Goal: Task Accomplishment & Management: Manage account settings

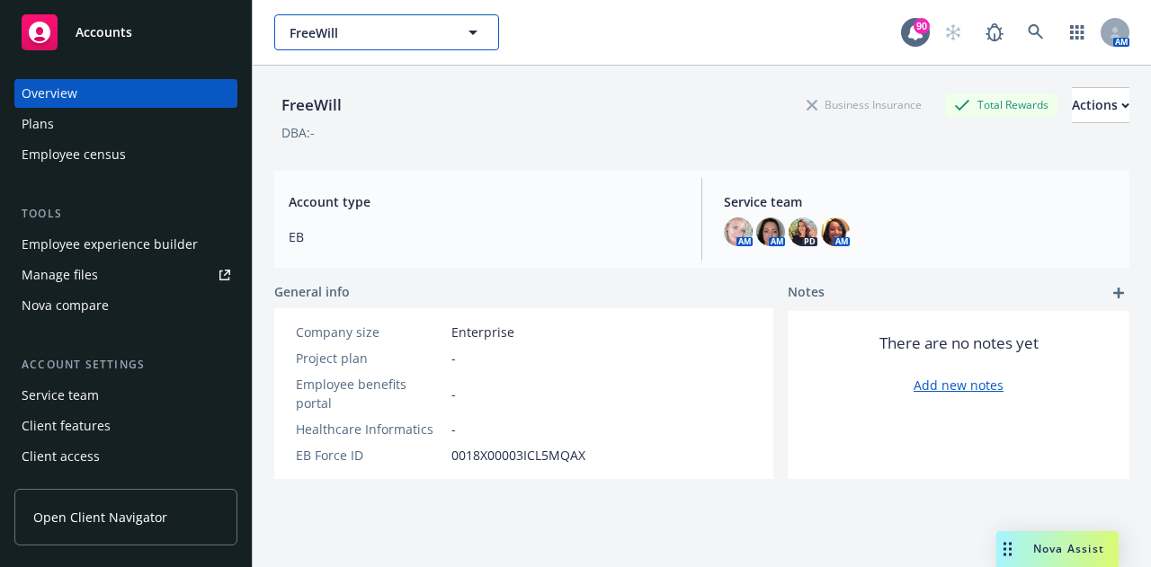
click at [438, 39] on span "FreeWill" at bounding box center [367, 32] width 156 height 19
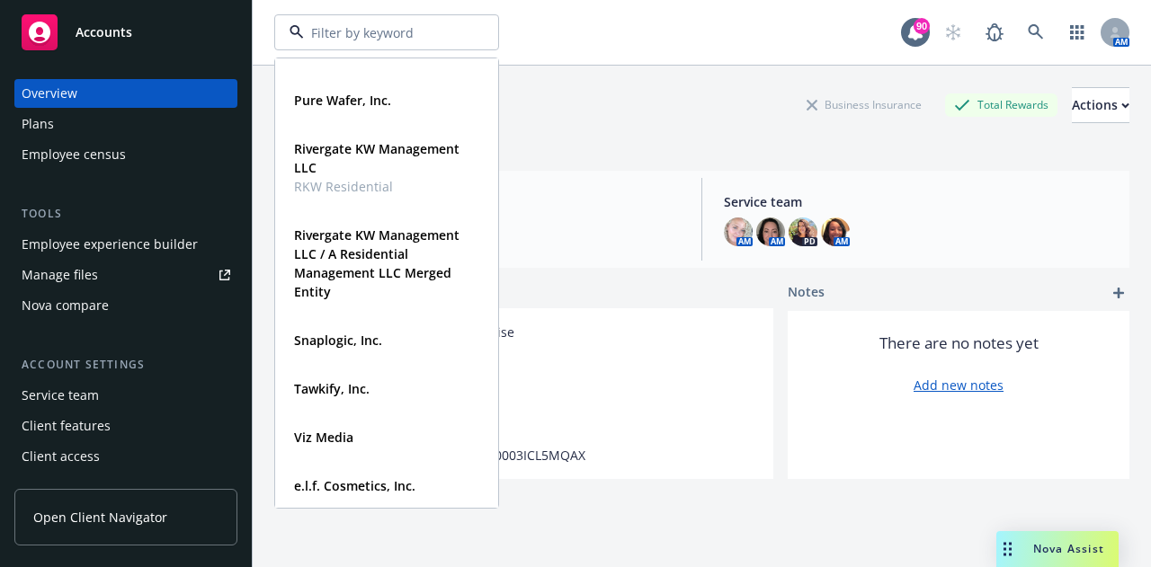
scroll to position [459, 0]
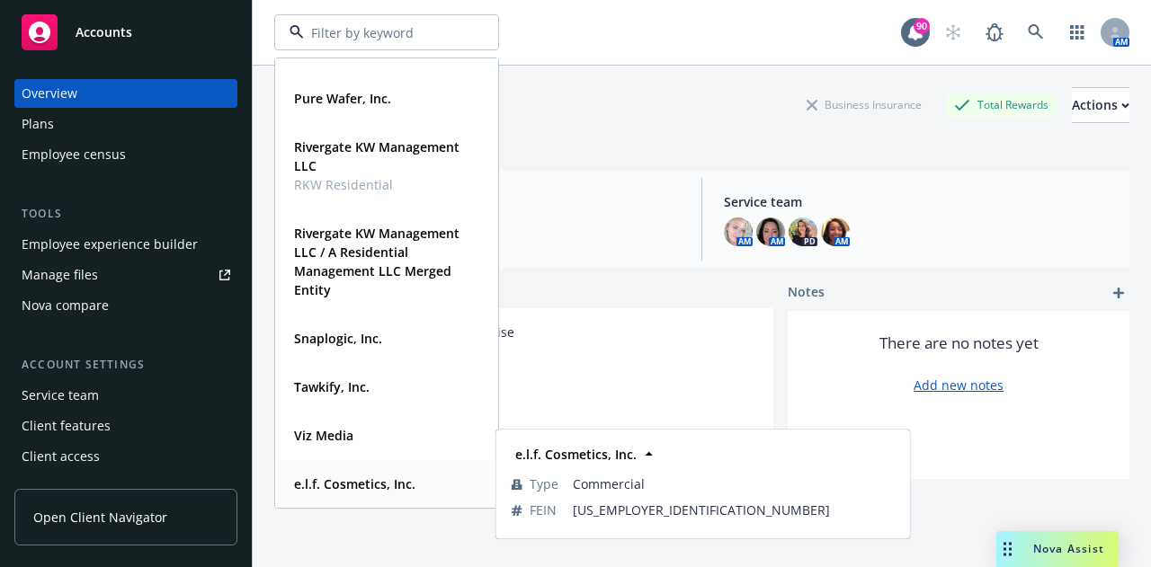
click at [374, 486] on strong "e.l.f. Cosmetics, Inc." at bounding box center [354, 484] width 121 height 17
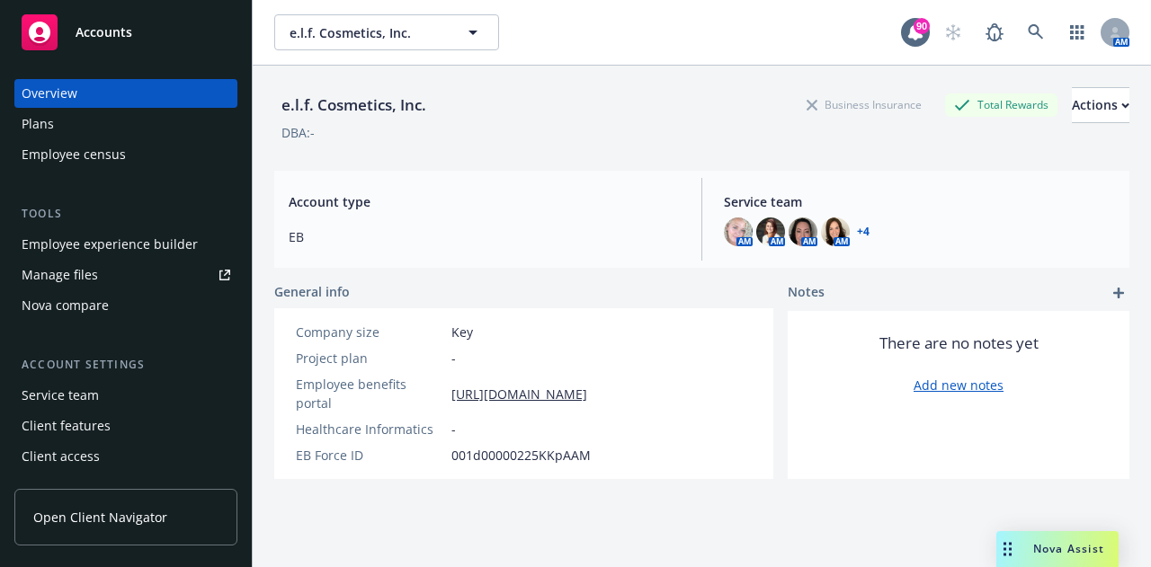
click at [154, 251] on div "Employee experience builder" at bounding box center [110, 244] width 176 height 29
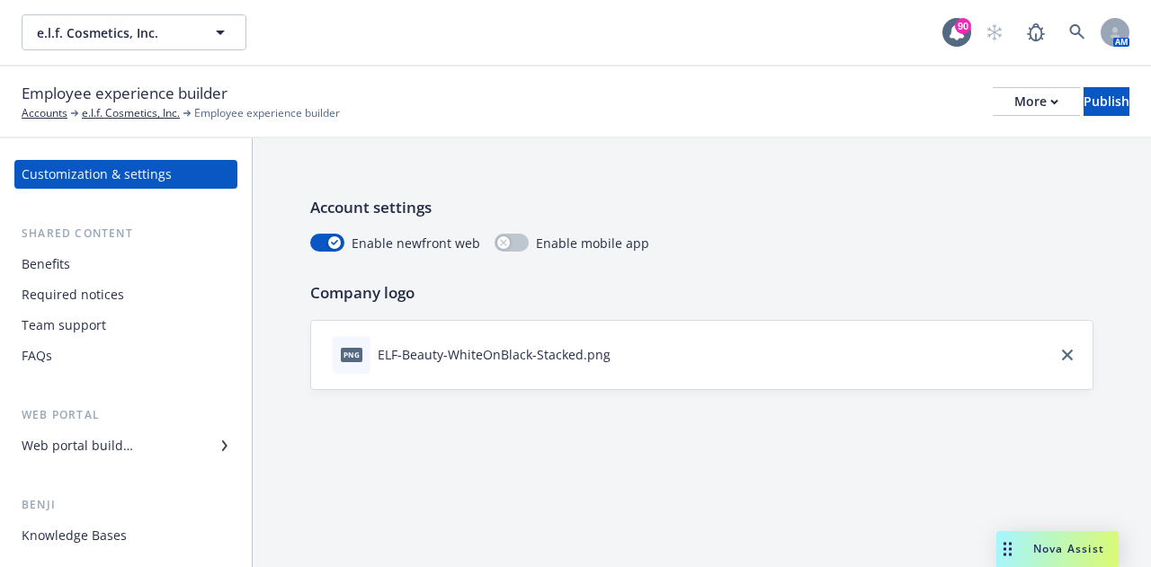
click at [146, 450] on div "Web portal builder" at bounding box center [126, 446] width 209 height 29
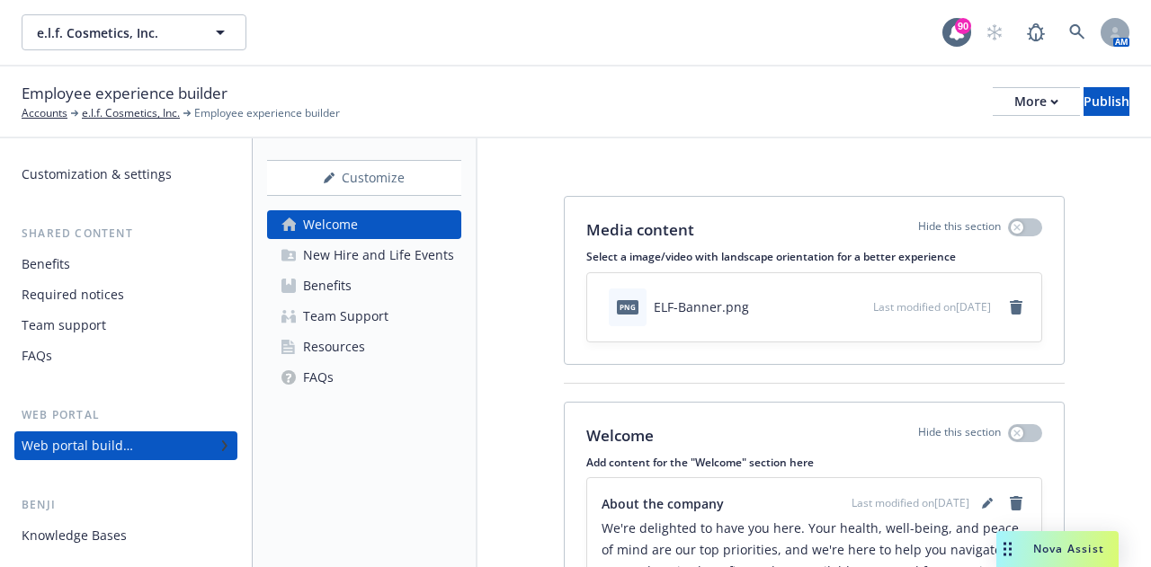
click at [335, 288] on div "Benefits" at bounding box center [327, 286] width 49 height 29
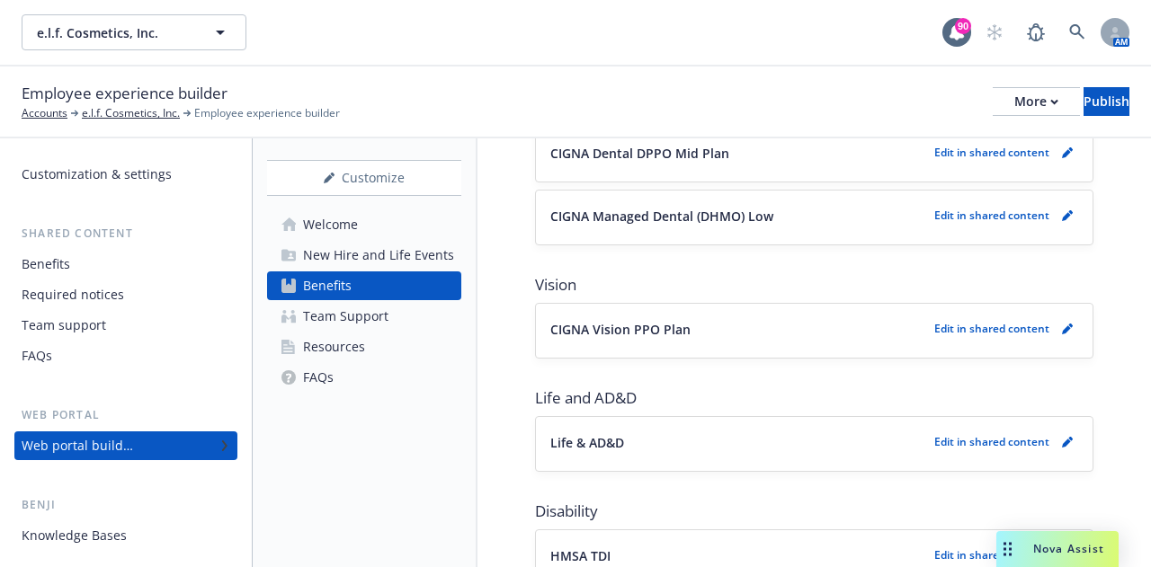
scroll to position [809, 0]
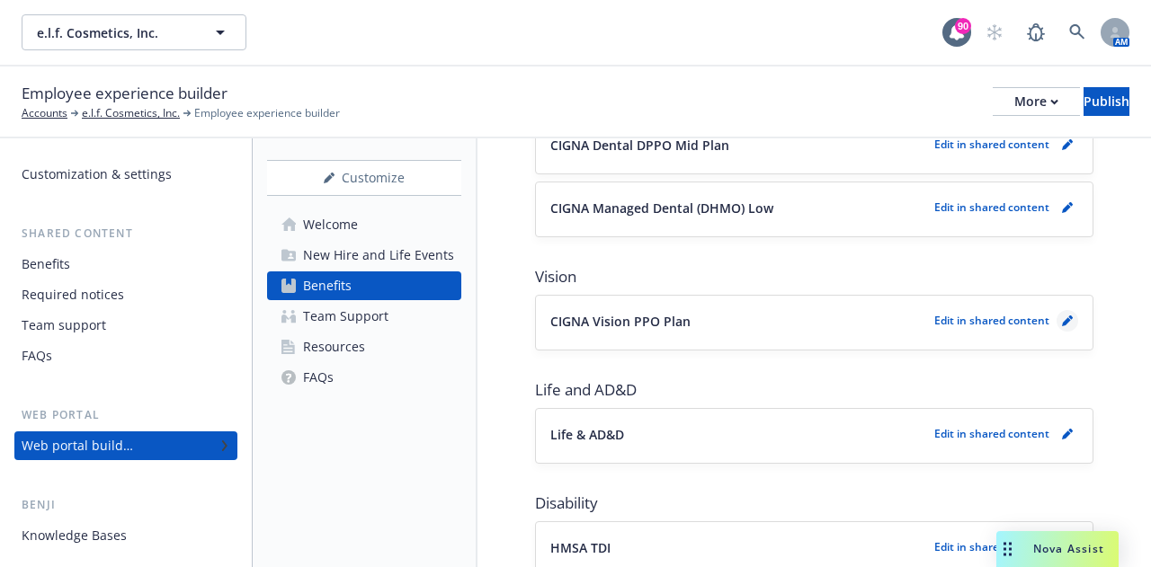
click at [1059, 316] on link "pencil" at bounding box center [1067, 321] width 22 height 22
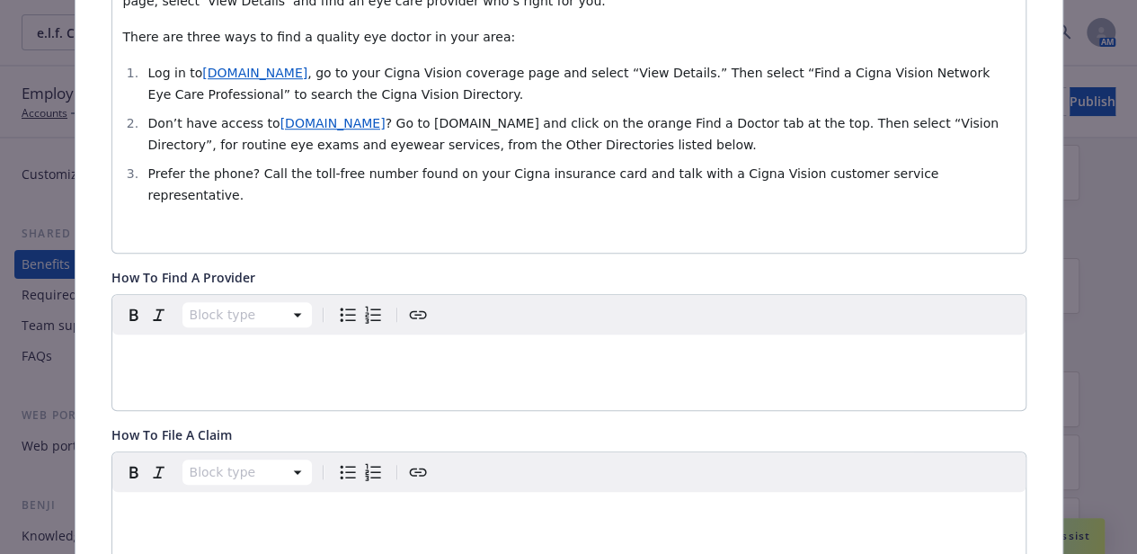
scroll to position [683, 0]
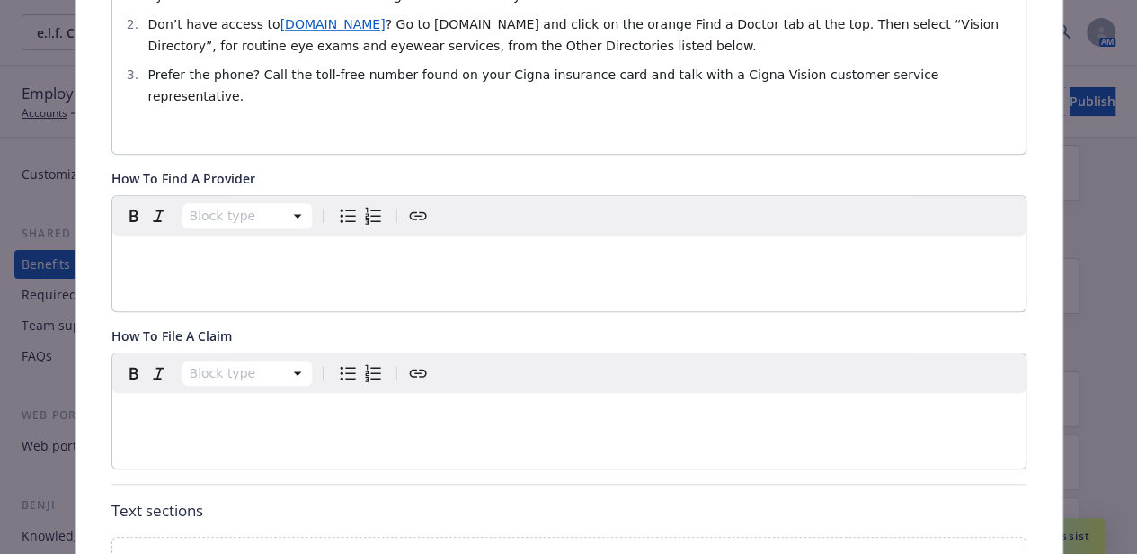
click at [544, 404] on p "editable markdown" at bounding box center [569, 415] width 892 height 22
drag, startPoint x: 205, startPoint y: 393, endPoint x: 96, endPoint y: 371, distance: 110.9
click at [96, 371] on div "Fields that are left empty won't be displayed to the client Custom carrier cont…" at bounding box center [569, 266] width 987 height 1680
click at [397, 246] on p "editable markdown" at bounding box center [569, 257] width 892 height 22
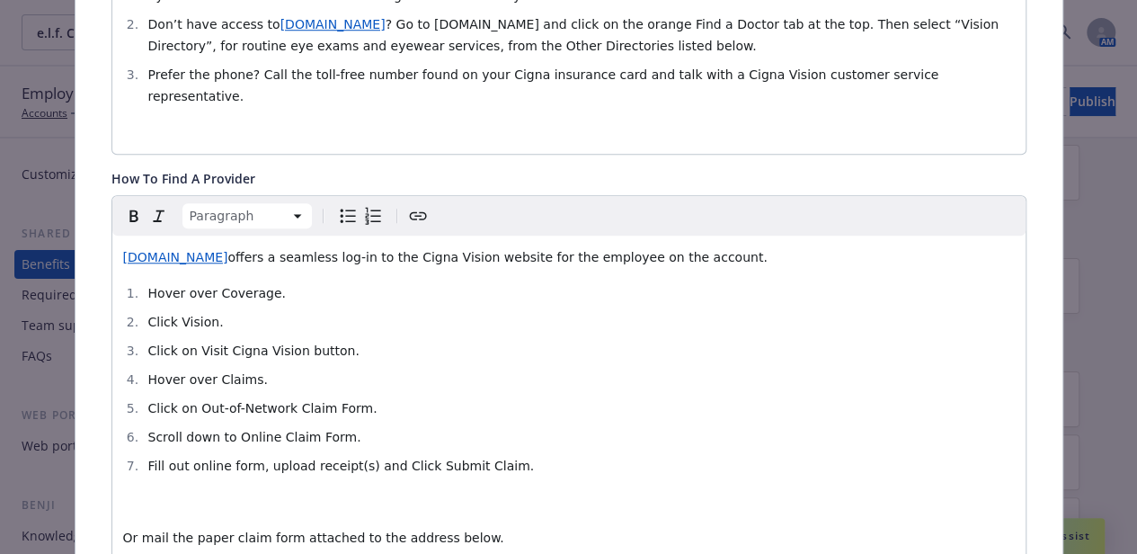
scroll to position [687, 0]
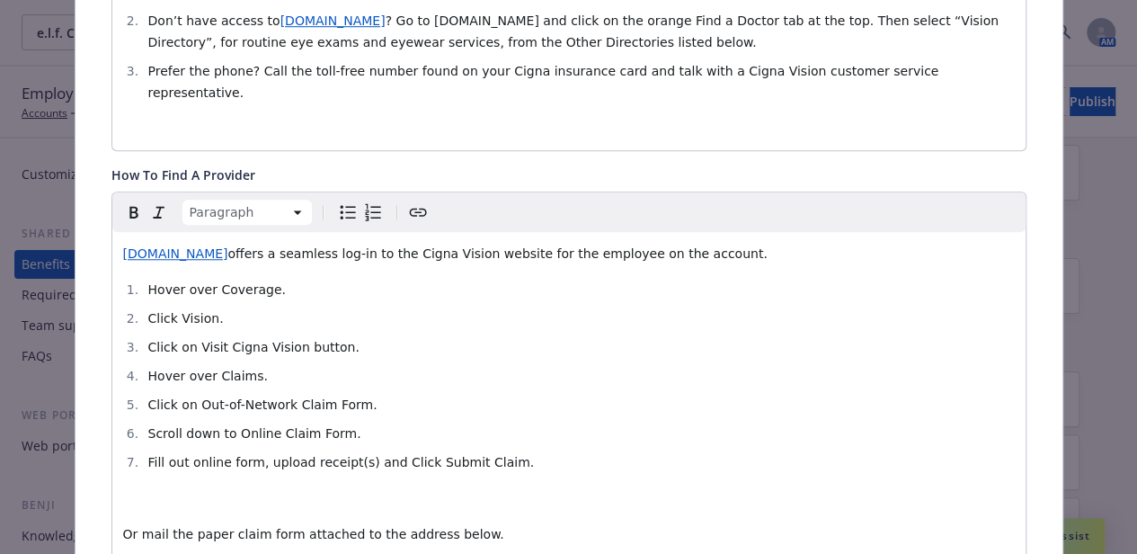
click at [112, 234] on div "[DOMAIN_NAME] offers a seamless log-in to the Cigna Vision website for the empl…" at bounding box center [568, 412] width 913 height 360
drag, startPoint x: 233, startPoint y: 230, endPoint x: 260, endPoint y: 229, distance: 27.0
click at [262, 246] on span "offers a seamless log-in to the Cigna Vision website for the employee on the ac…" at bounding box center [531, 253] width 539 height 14
drag, startPoint x: 719, startPoint y: 232, endPoint x: 234, endPoint y: 225, distance: 485.5
click at [234, 243] on p "Go to [DOMAIN_NAME] for a seamless log-in to the Cigna Vision website for the e…" at bounding box center [569, 254] width 892 height 22
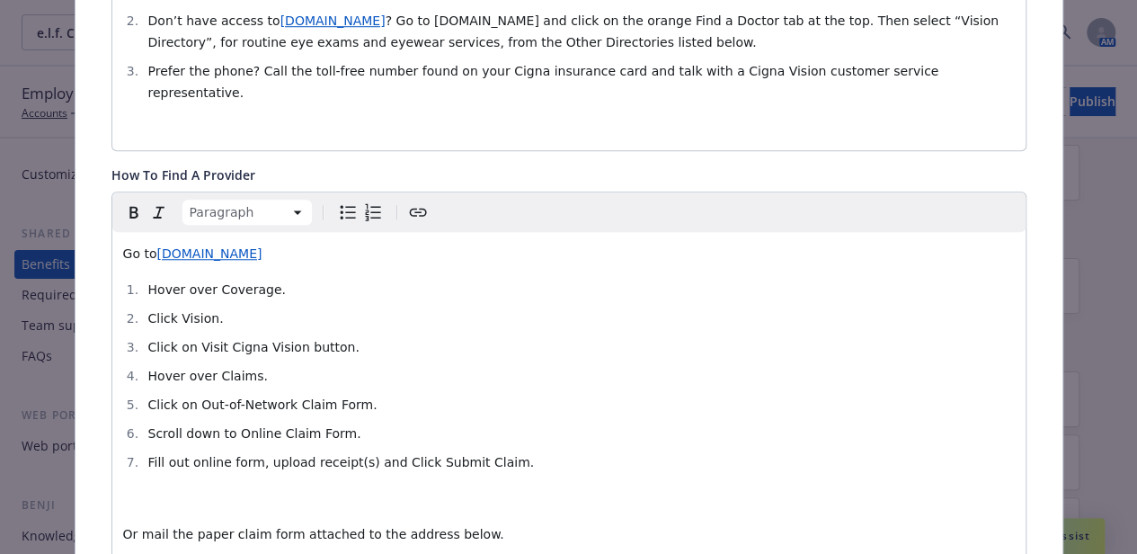
click at [294, 487] on p "editable markdown" at bounding box center [569, 498] width 892 height 22
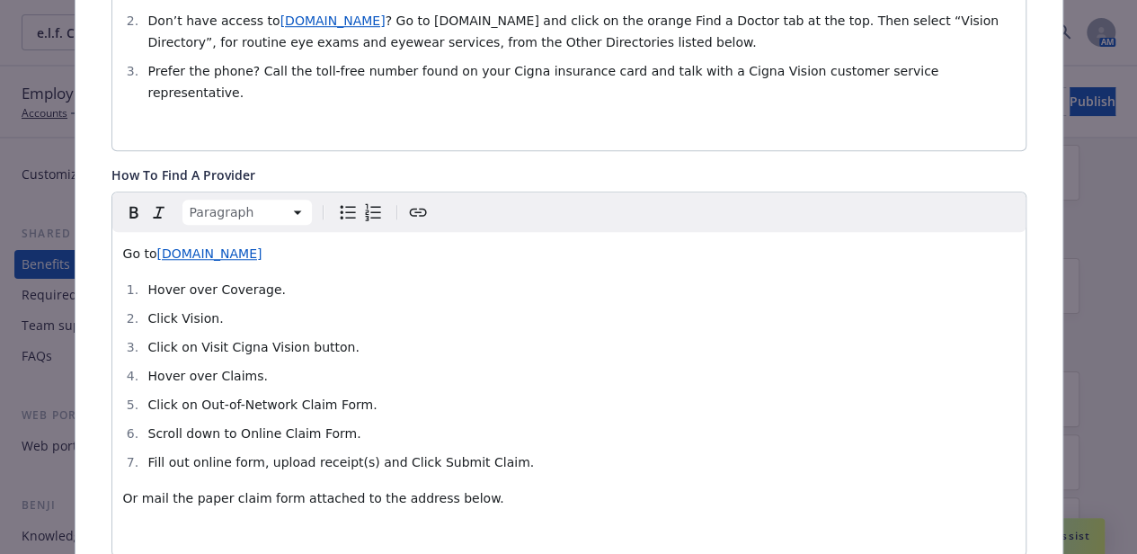
click at [137, 491] on span "Or mail the paper claim form attached to the address below." at bounding box center [313, 498] width 381 height 14
click at [228, 491] on span "Or you may mail the paper claim form attached to the address below." at bounding box center [343, 498] width 440 height 14
click at [315, 491] on span "Or you may mail a paper claim form attached to the address below." at bounding box center [336, 498] width 427 height 14
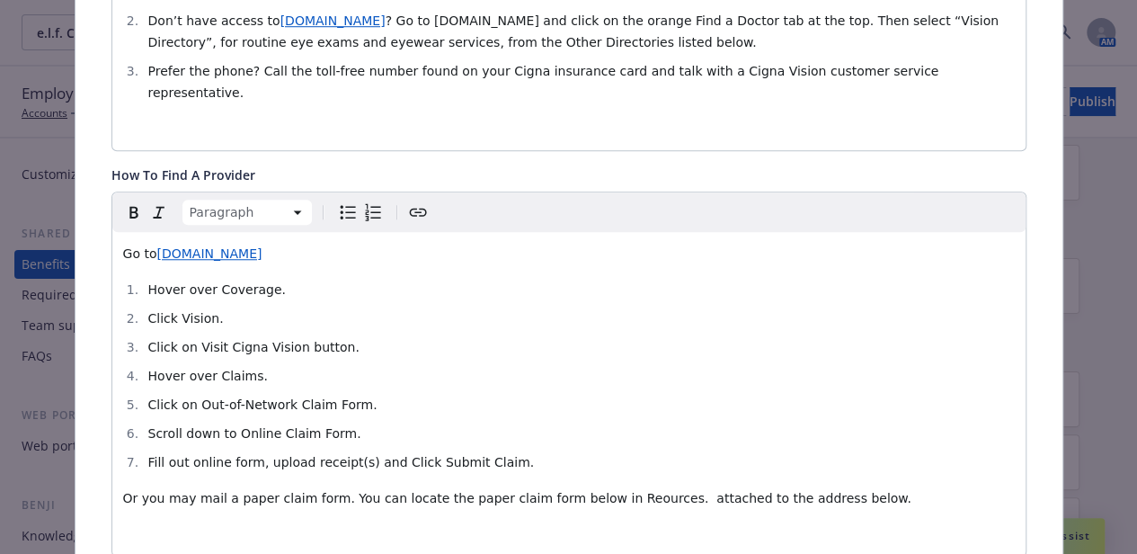
click at [581, 491] on span "Or you may mail a paper claim form. You can locate the paper claim form below i…" at bounding box center [517, 498] width 788 height 14
click at [684, 491] on span "Or you may mail a paper claim form. You can locate the paper claim form below i…" at bounding box center [560, 498] width 874 height 14
drag, startPoint x: 915, startPoint y: 472, endPoint x: 717, endPoint y: 468, distance: 198.7
click at [717, 487] on p "Or you may mail a paper claim form. You can locate the paper claim form below i…" at bounding box center [569, 498] width 892 height 22
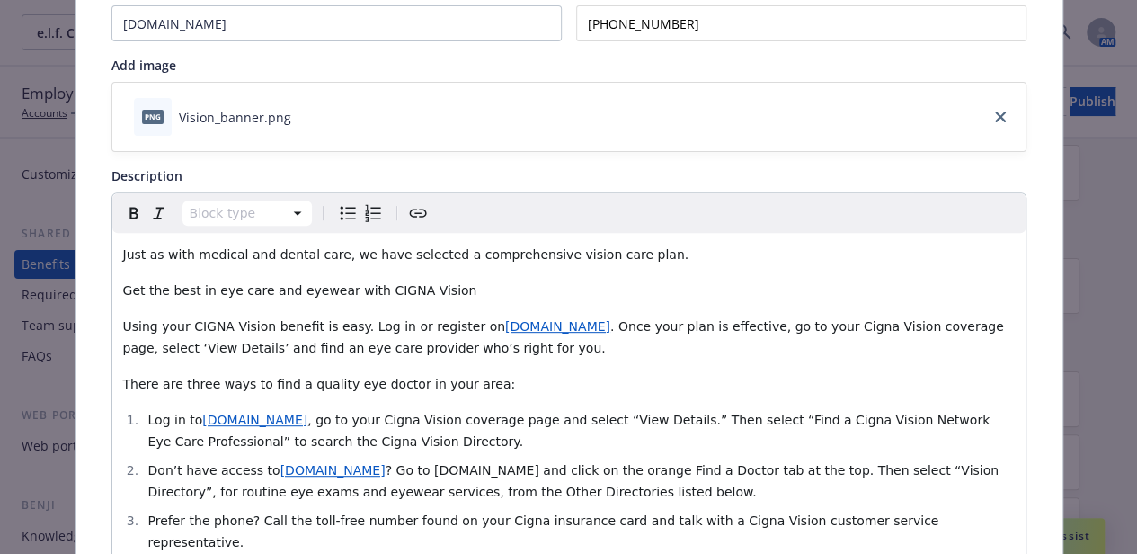
scroll to position [0, 0]
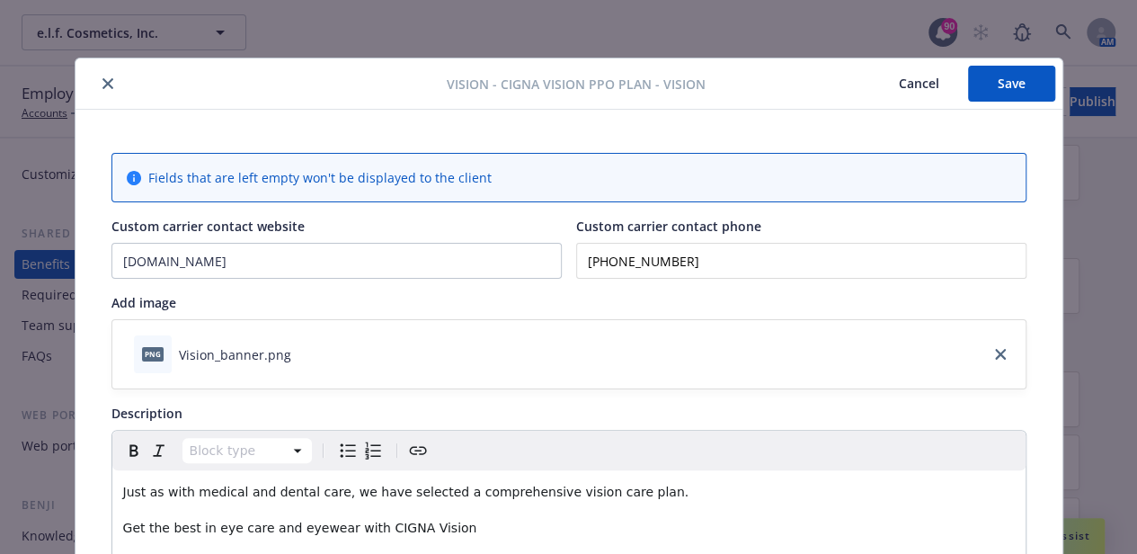
click at [977, 93] on button "Save" at bounding box center [1011, 84] width 87 height 36
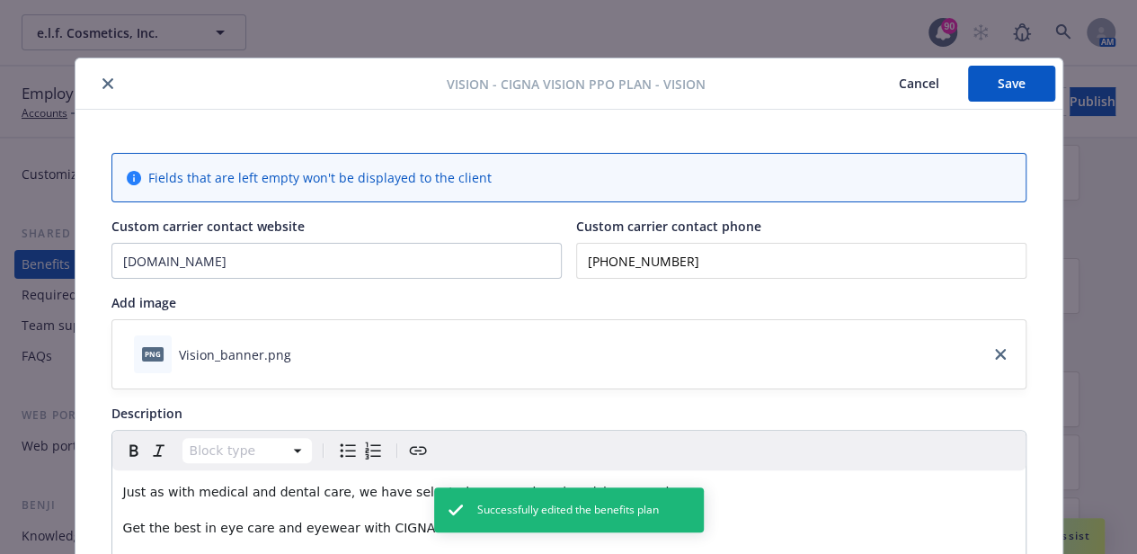
click at [102, 89] on button "close" at bounding box center [108, 84] width 22 height 22
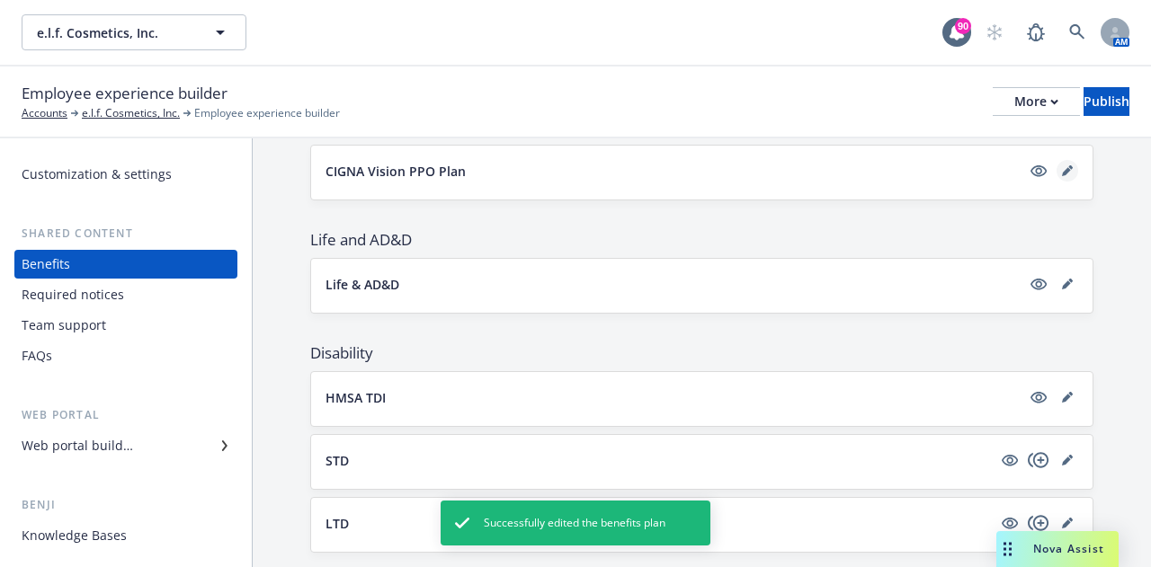
click at [1056, 165] on link "editPencil" at bounding box center [1067, 171] width 22 height 22
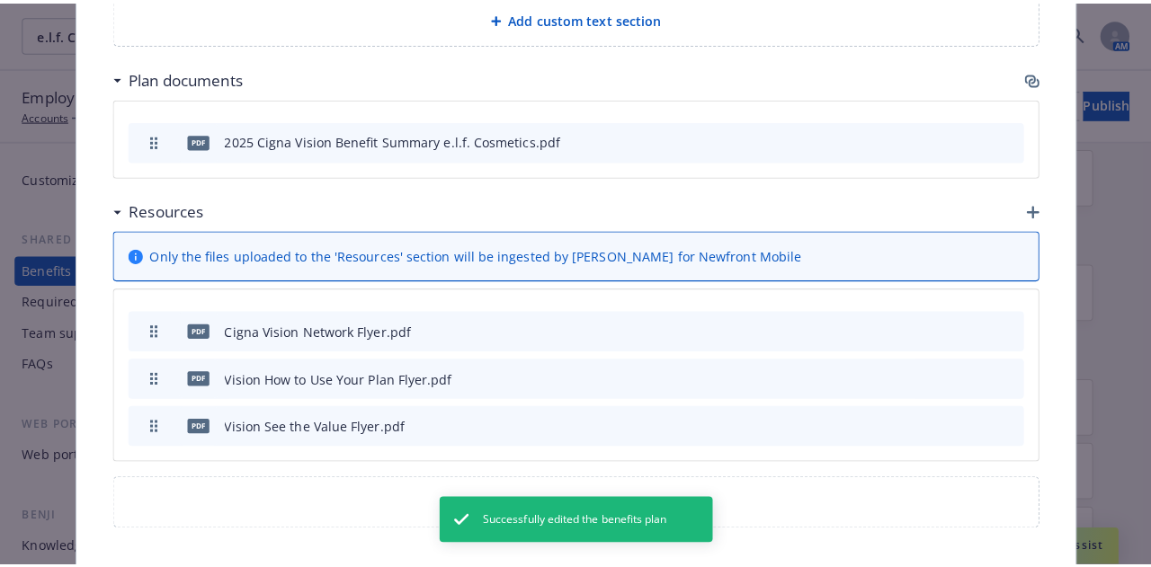
scroll to position [1478, 0]
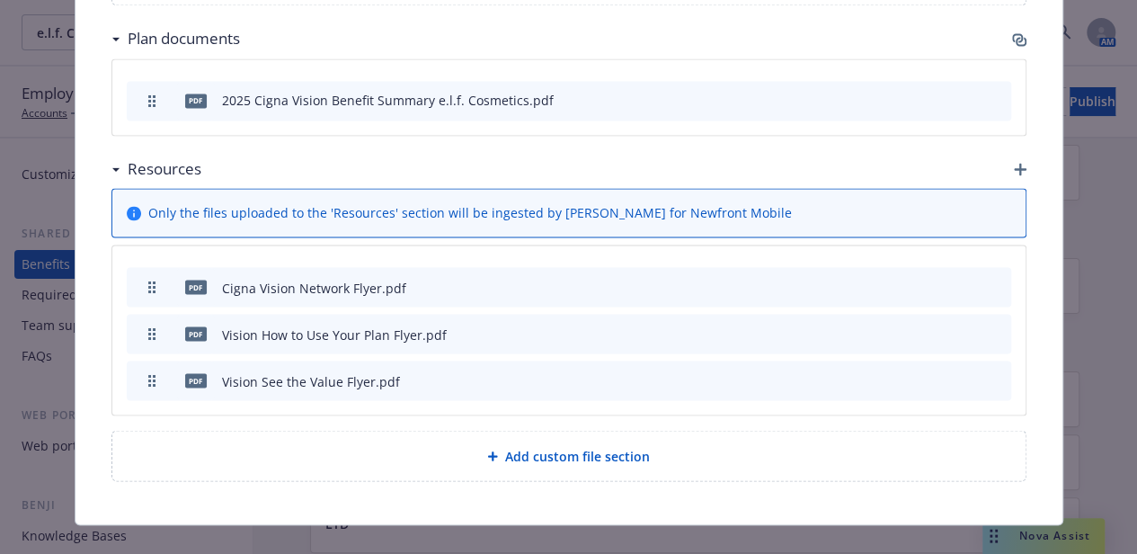
click at [1014, 163] on icon "button" at bounding box center [1020, 169] width 13 height 13
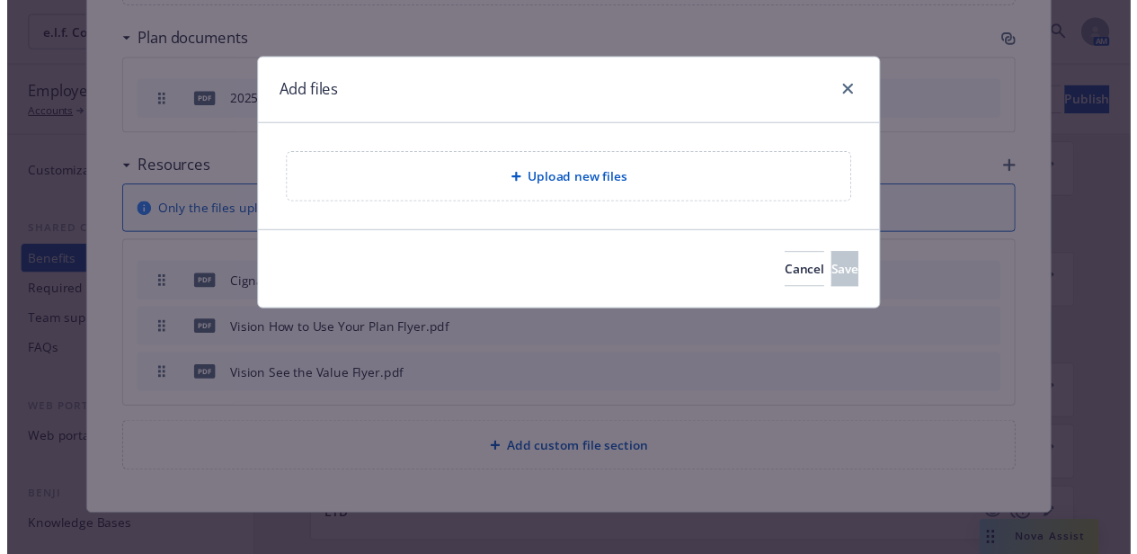
scroll to position [1464, 0]
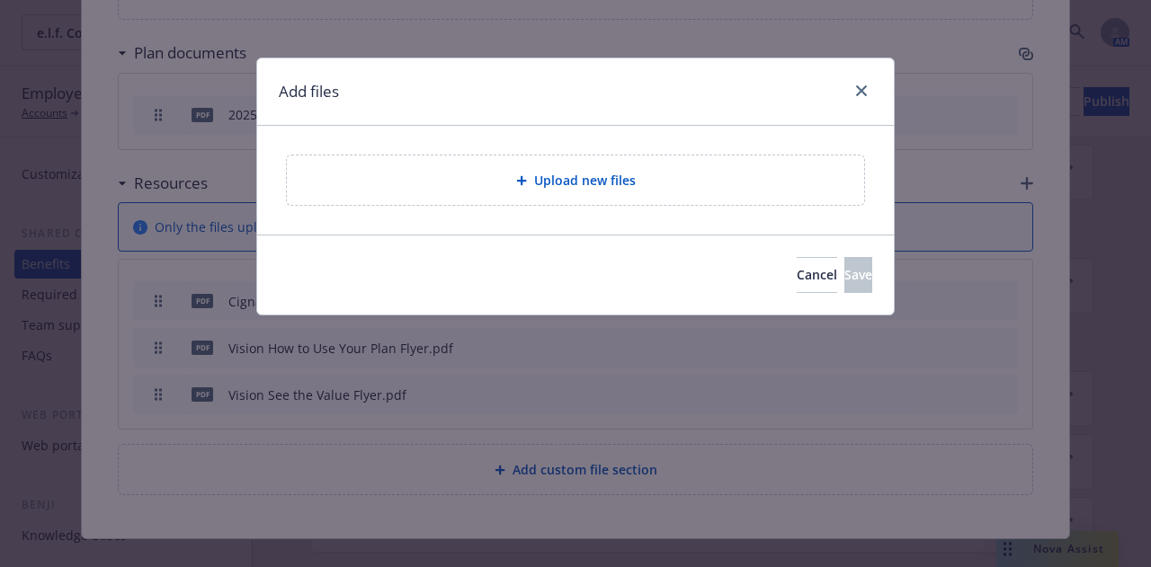
click at [492, 189] on div "Upload new files" at bounding box center [575, 180] width 548 height 21
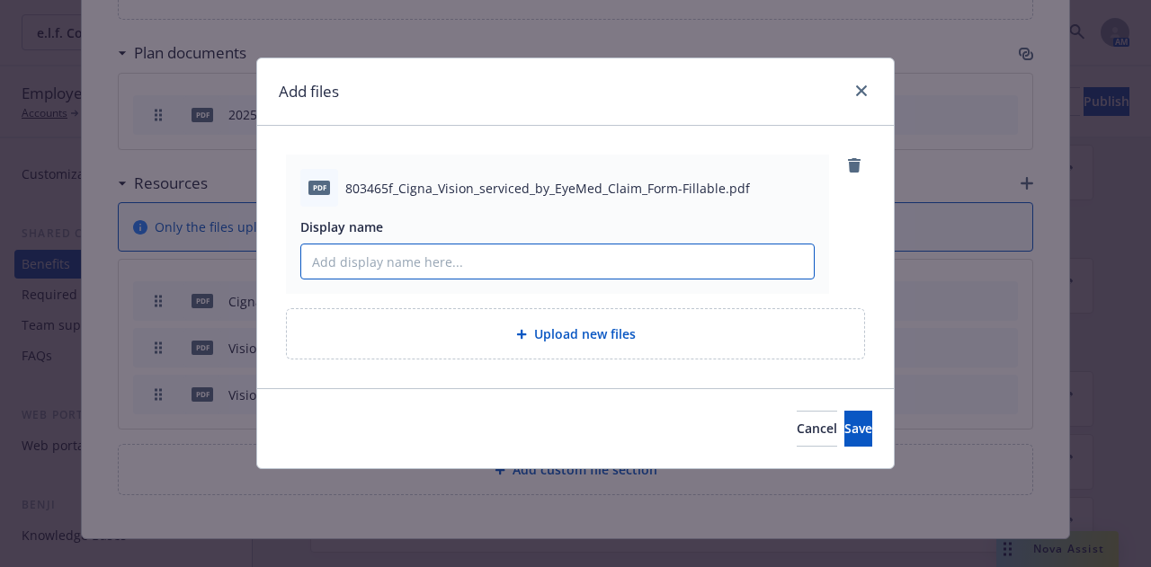
click at [485, 269] on input "Display name" at bounding box center [557, 262] width 512 height 34
click at [327, 263] on input "Viion Claim Form" at bounding box center [557, 262] width 512 height 34
click at [346, 263] on input "Vision Claim Form" at bounding box center [557, 262] width 512 height 34
click at [458, 272] on input "Vision Claim Form" at bounding box center [557, 262] width 512 height 34
type input "Vision Claim Form"
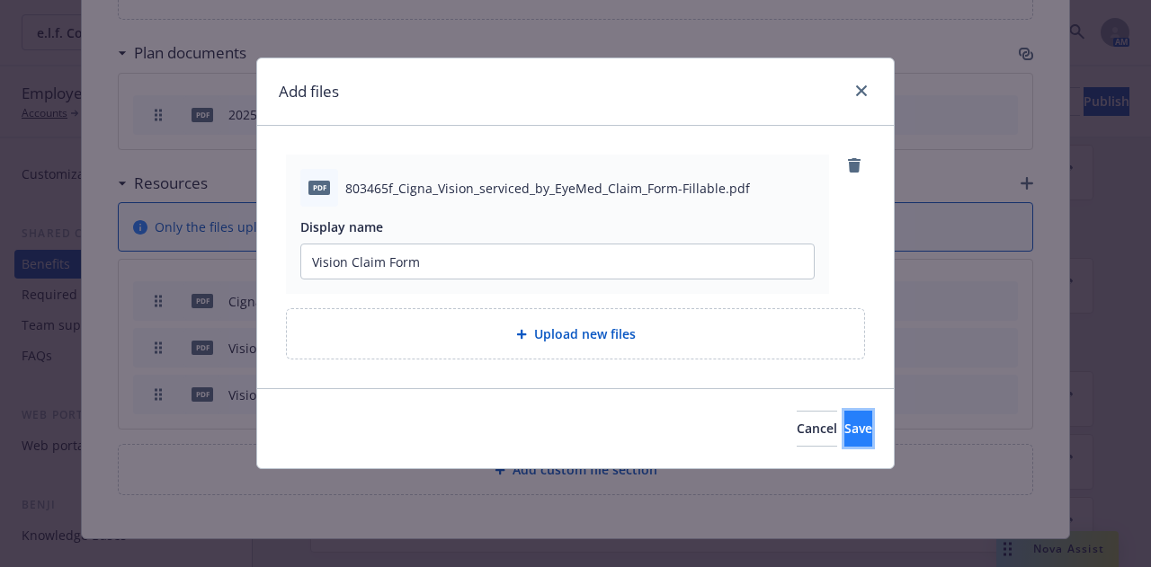
click at [844, 427] on span "Save" at bounding box center [858, 428] width 28 height 17
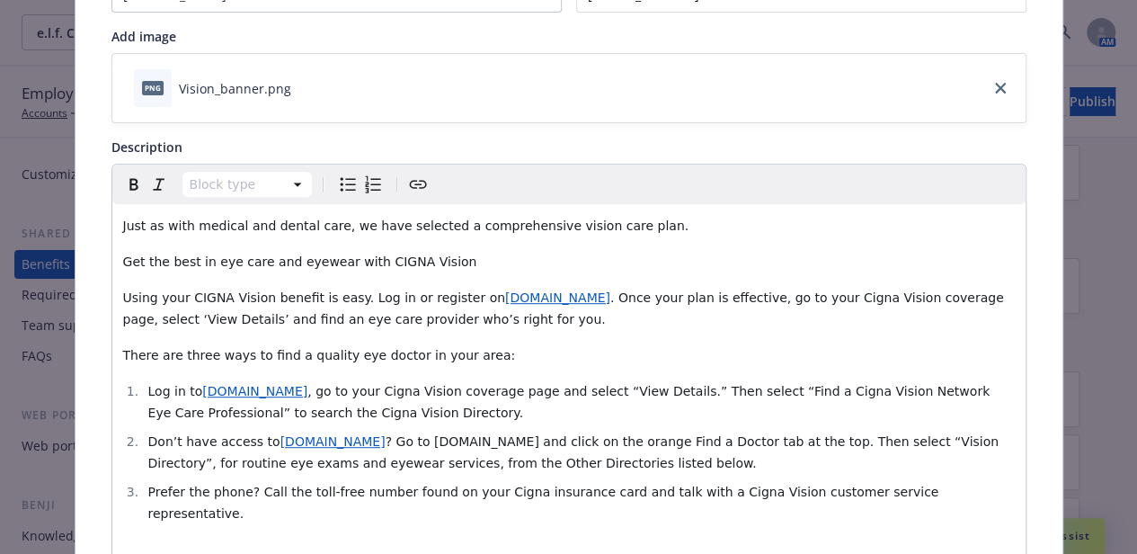
scroll to position [0, 0]
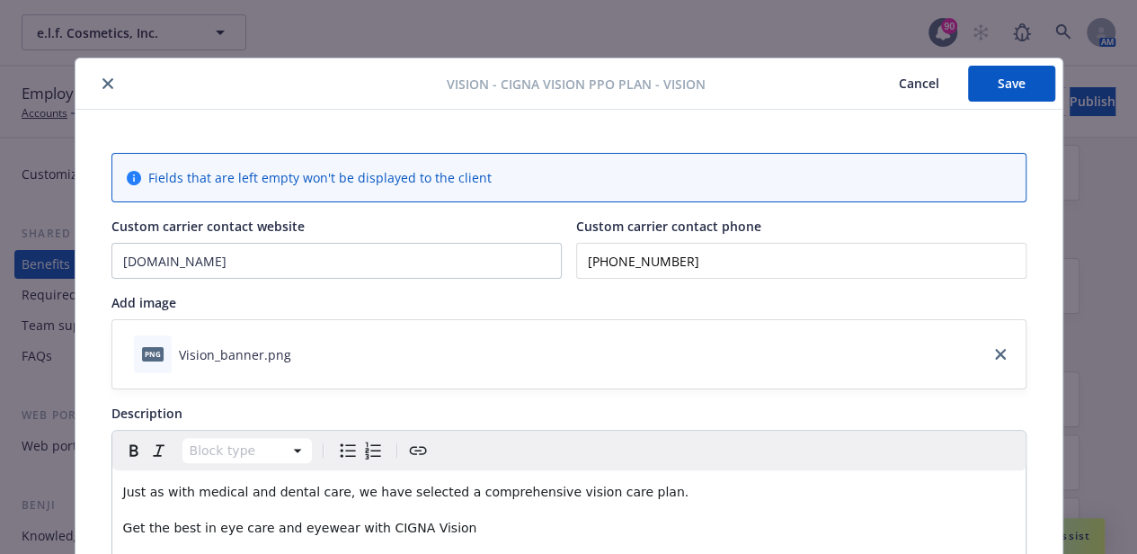
click at [993, 101] on button "Save" at bounding box center [1011, 84] width 87 height 36
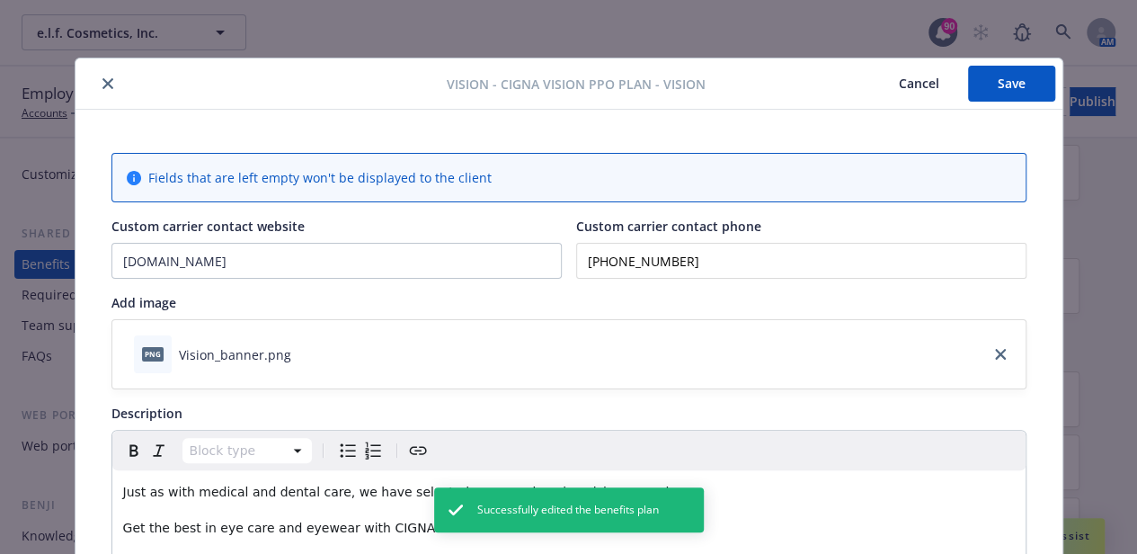
click at [105, 85] on button "close" at bounding box center [108, 84] width 22 height 22
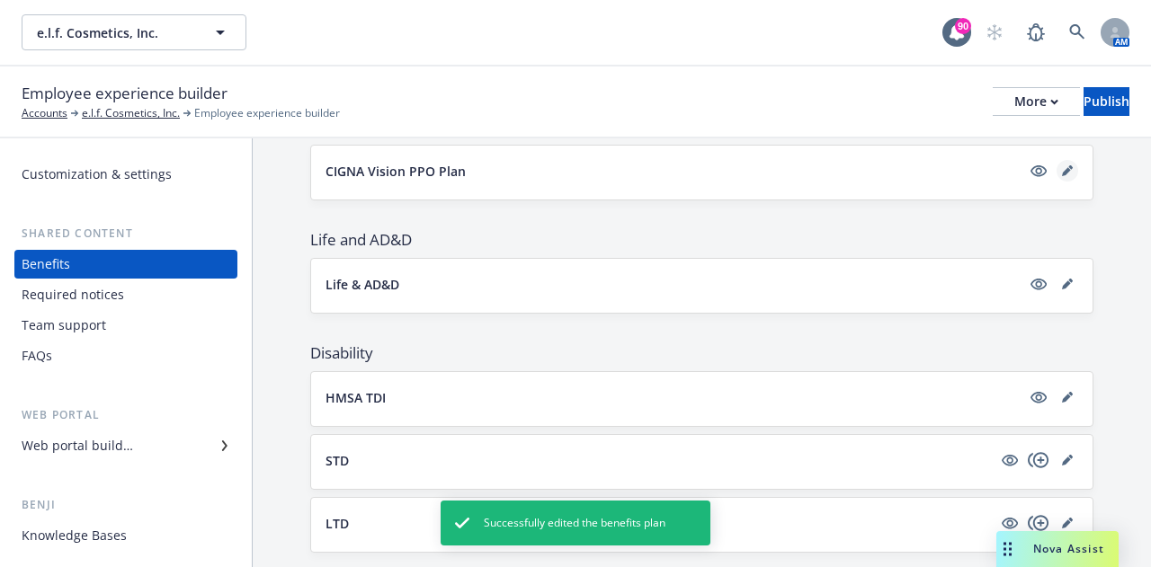
click at [1062, 167] on icon "editPencil" at bounding box center [1066, 171] width 9 height 9
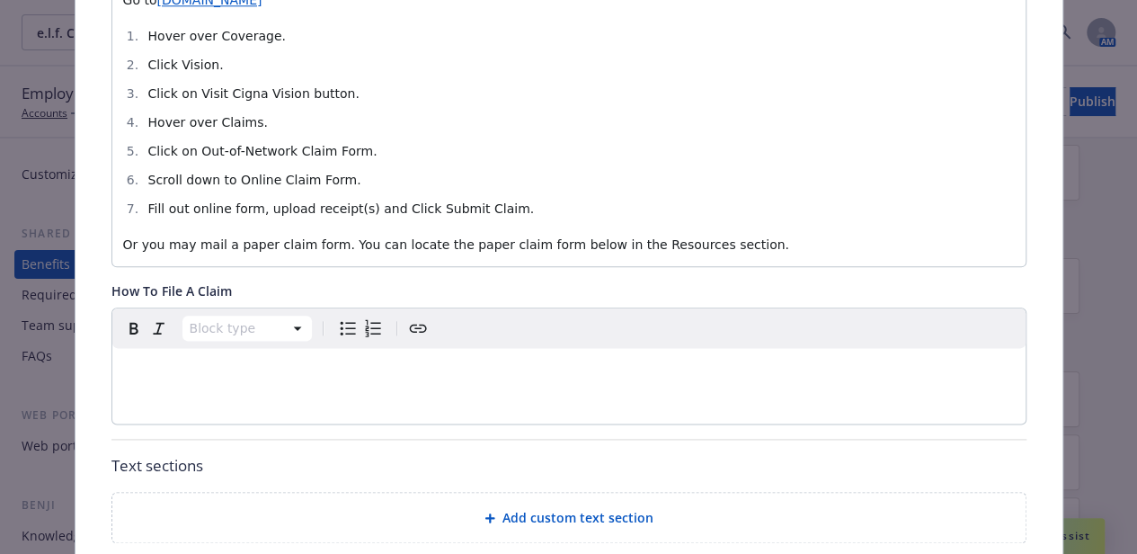
scroll to position [773, 0]
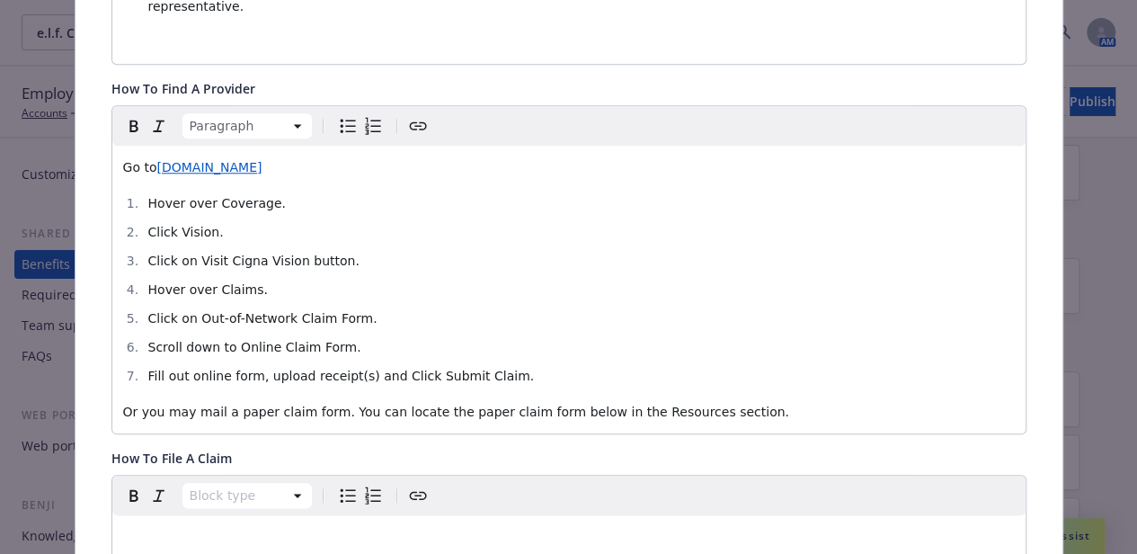
drag, startPoint x: 714, startPoint y: 387, endPoint x: 110, endPoint y: 141, distance: 652.4
click at [112, 146] on div "Go to [DOMAIN_NAME] Hover over Coverage. Click Vision. Click on Visit Cigna Vis…" at bounding box center [568, 290] width 913 height 288
copy div "Go to [DOMAIN_NAME] Hover over Coverage. Click Vision. Click on Visit Cigna Vis…"
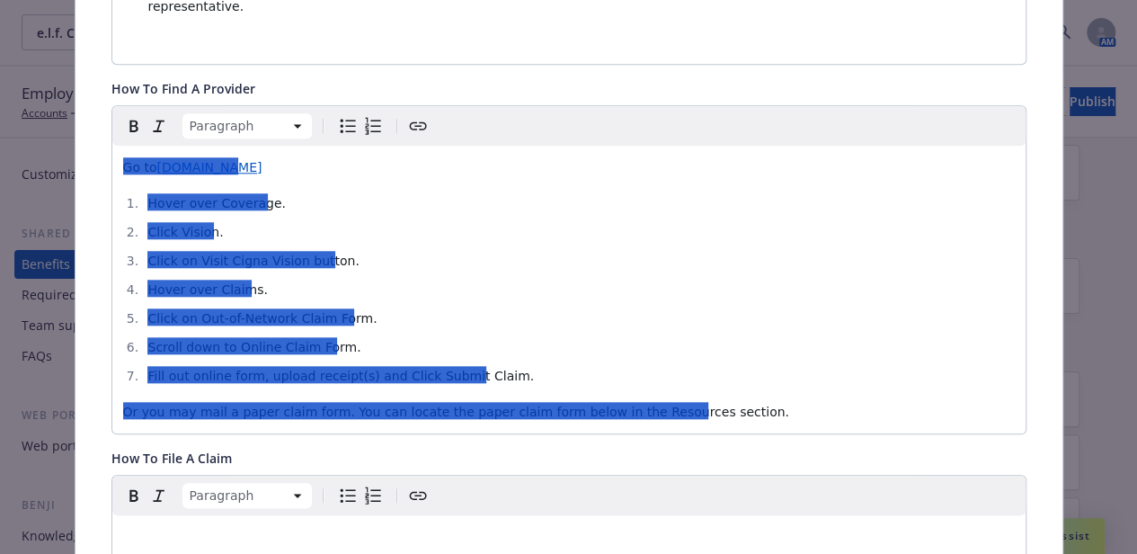
click at [232, 526] on p "editable markdown" at bounding box center [569, 537] width 892 height 22
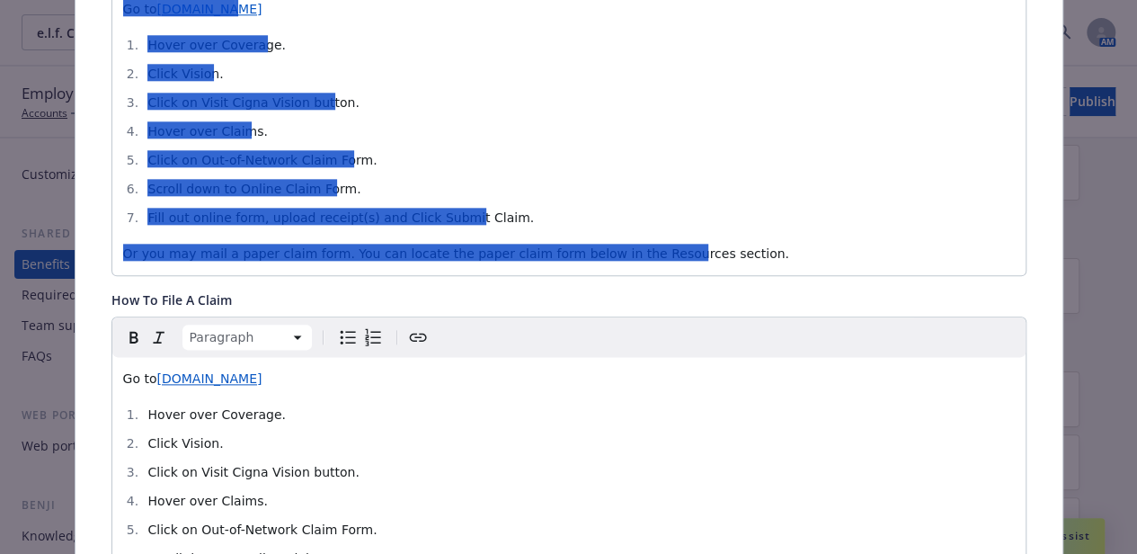
scroll to position [804, 0]
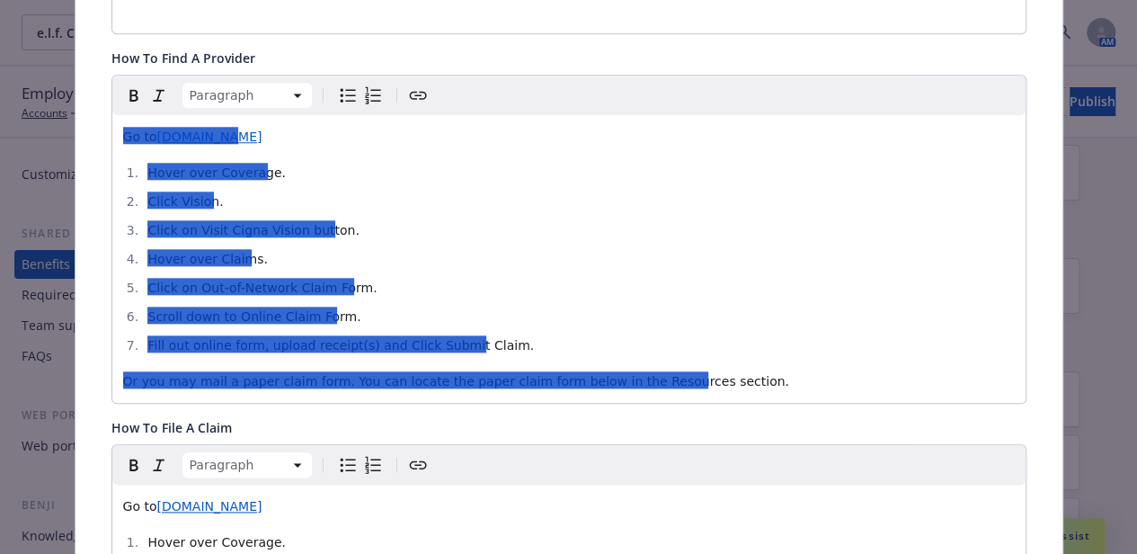
click at [731, 370] on p "Or you may mail a paper claim form. You can locate the paper claim form below i…" at bounding box center [569, 381] width 892 height 22
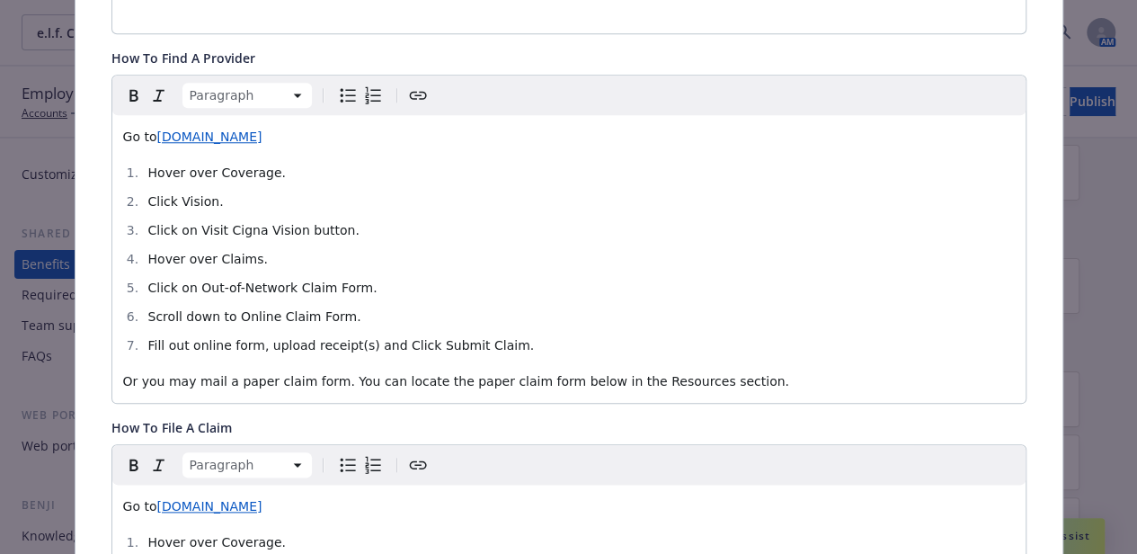
drag, startPoint x: 753, startPoint y: 358, endPoint x: 39, endPoint y: 76, distance: 768.1
click at [39, 76] on div "Vision - CIGNA Vision PPO Plan - Vision Cancel Save Fields that are left empty …" at bounding box center [568, 277] width 1137 height 554
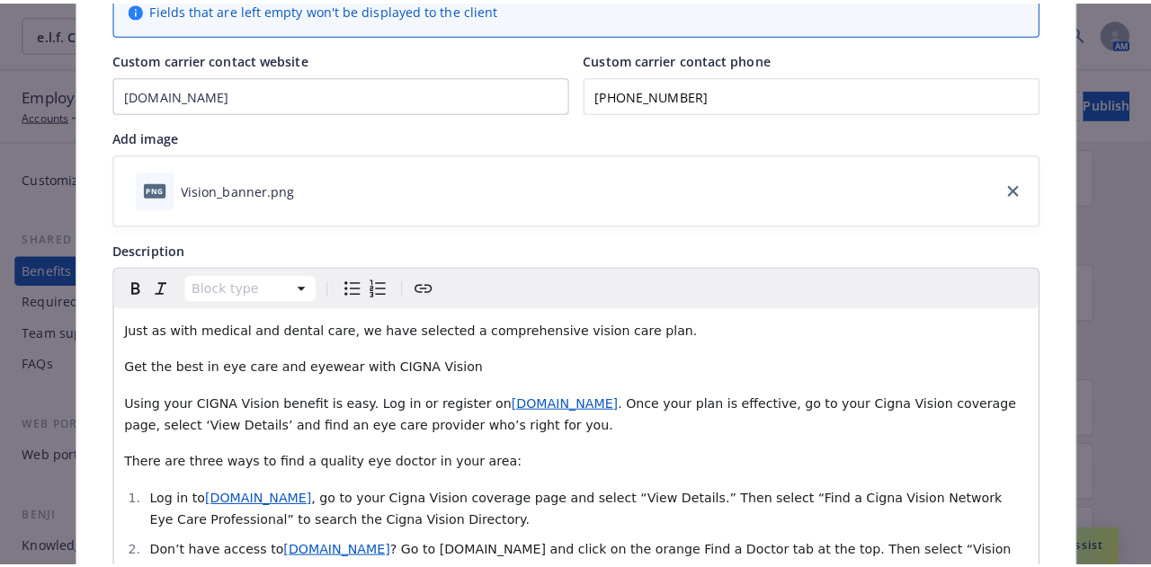
scroll to position [0, 0]
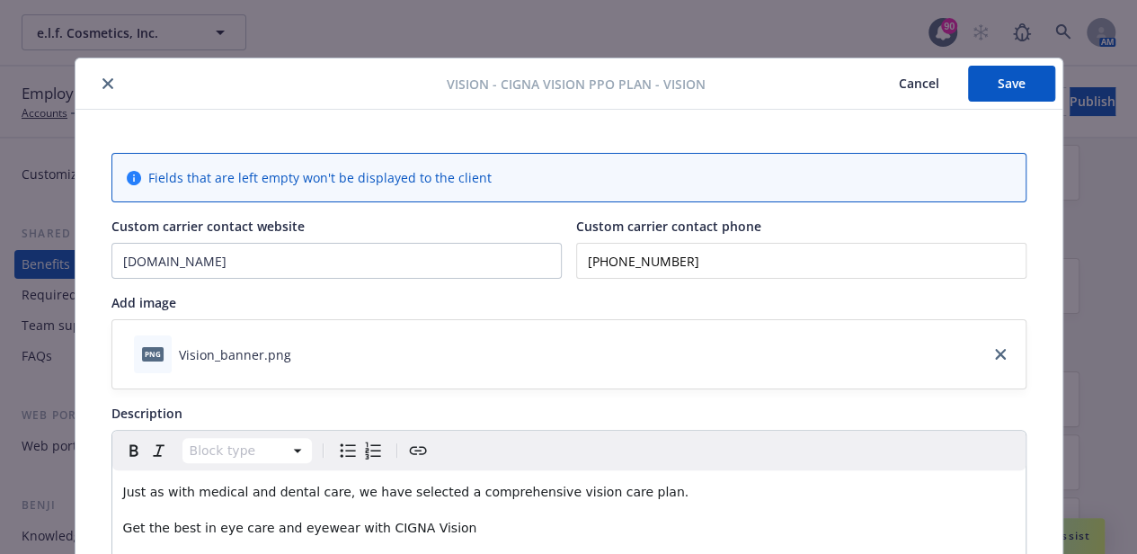
click at [1010, 88] on button "Save" at bounding box center [1011, 84] width 87 height 36
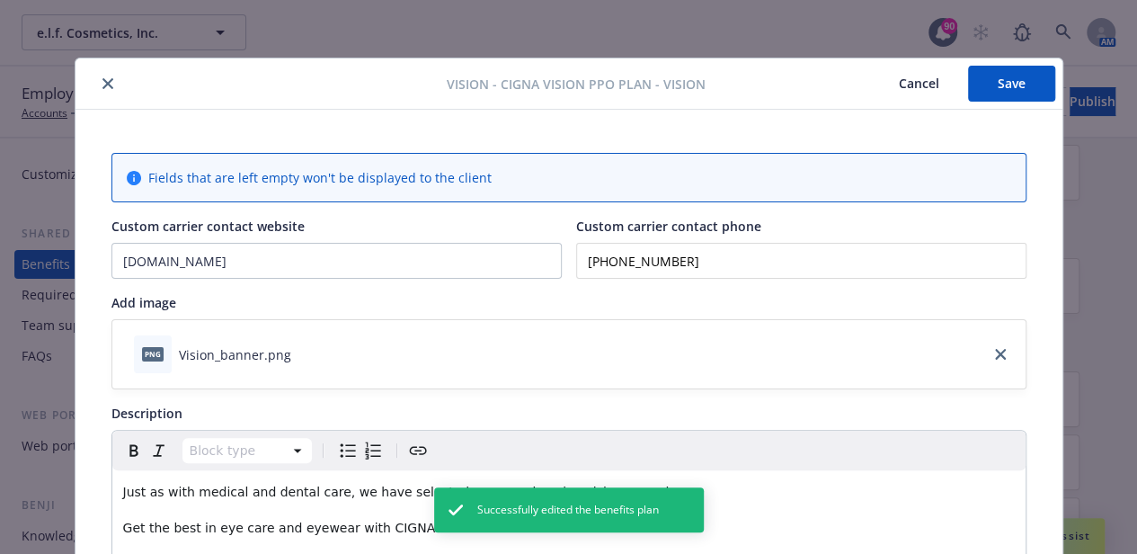
click at [102, 85] on icon "close" at bounding box center [107, 83] width 11 height 11
